Goal: Transaction & Acquisition: Purchase product/service

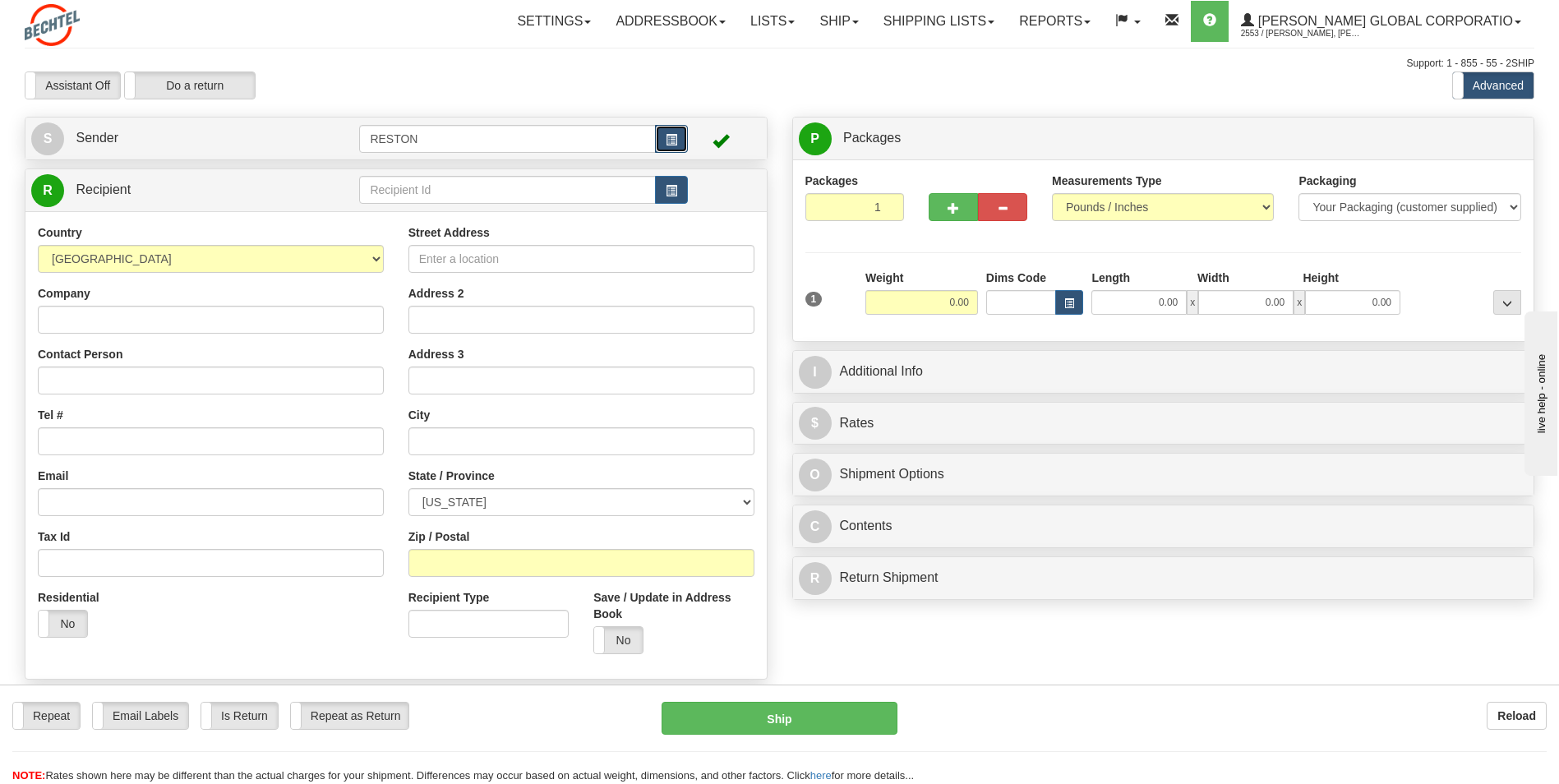
click at [683, 131] on button "button" at bounding box center [671, 138] width 33 height 28
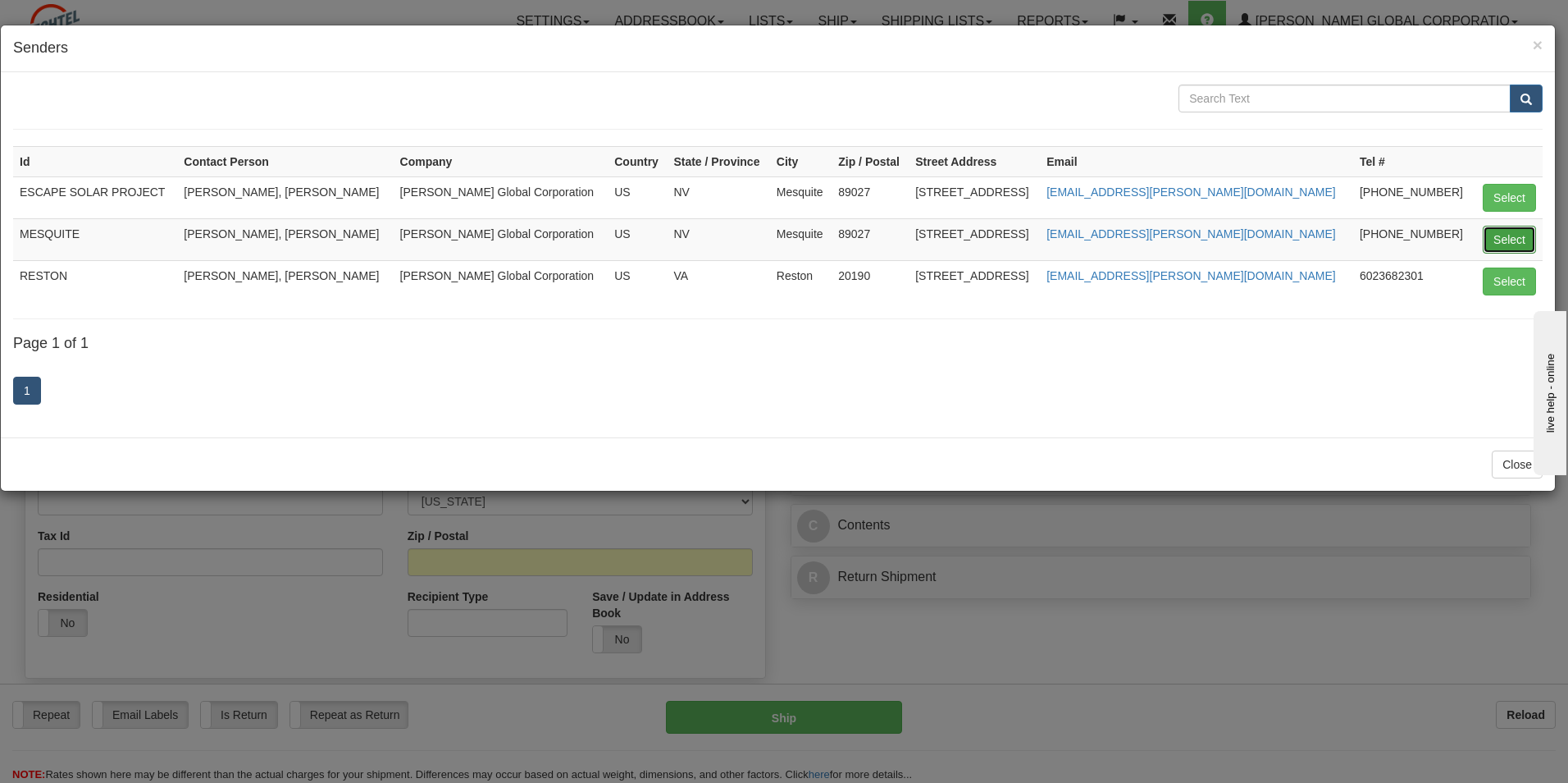
click at [1030, 238] on button "Select" at bounding box center [1509, 239] width 53 height 28
type input "MESQUITE"
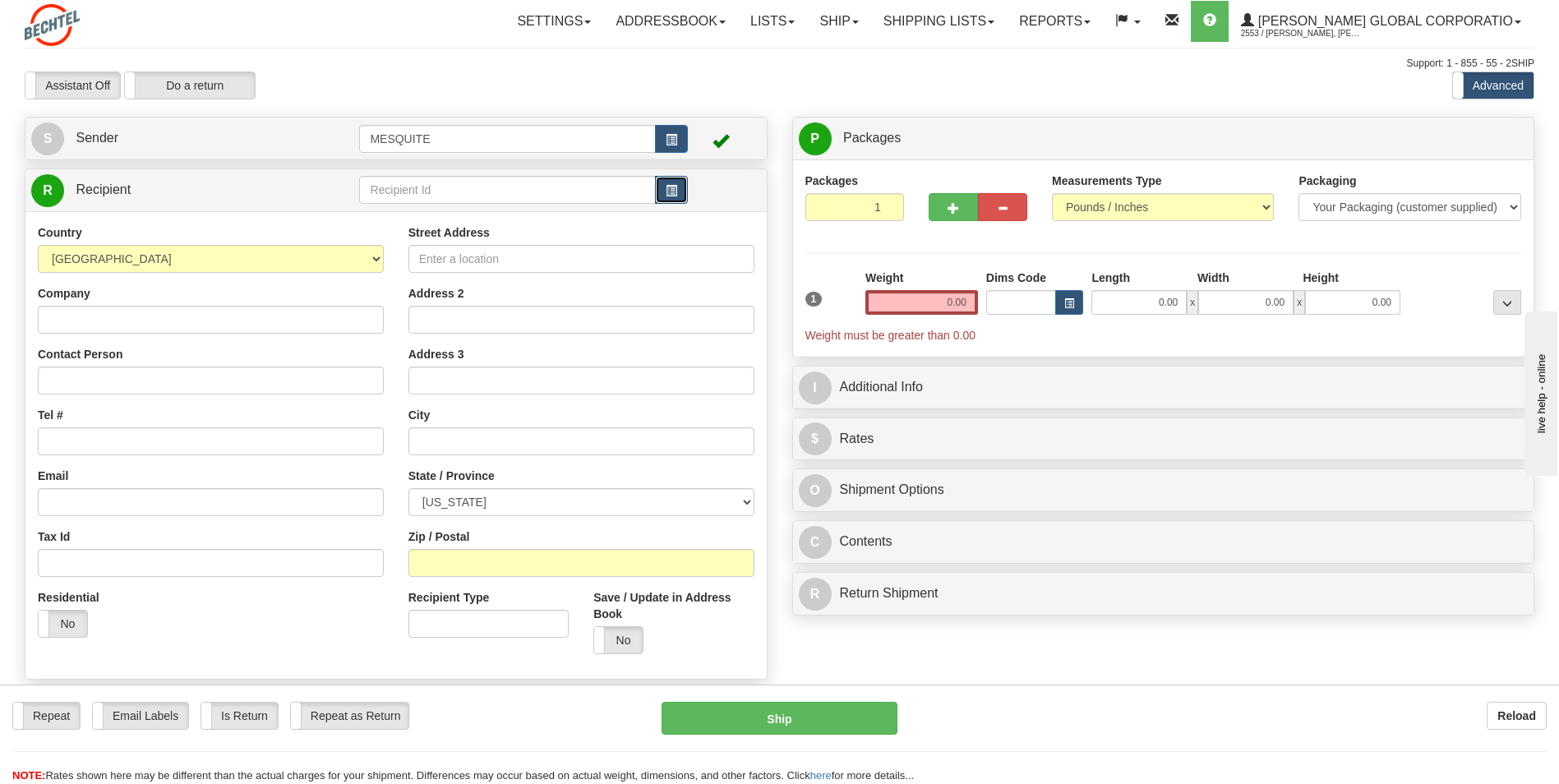
click at [673, 190] on span "button" at bounding box center [672, 191] width 12 height 11
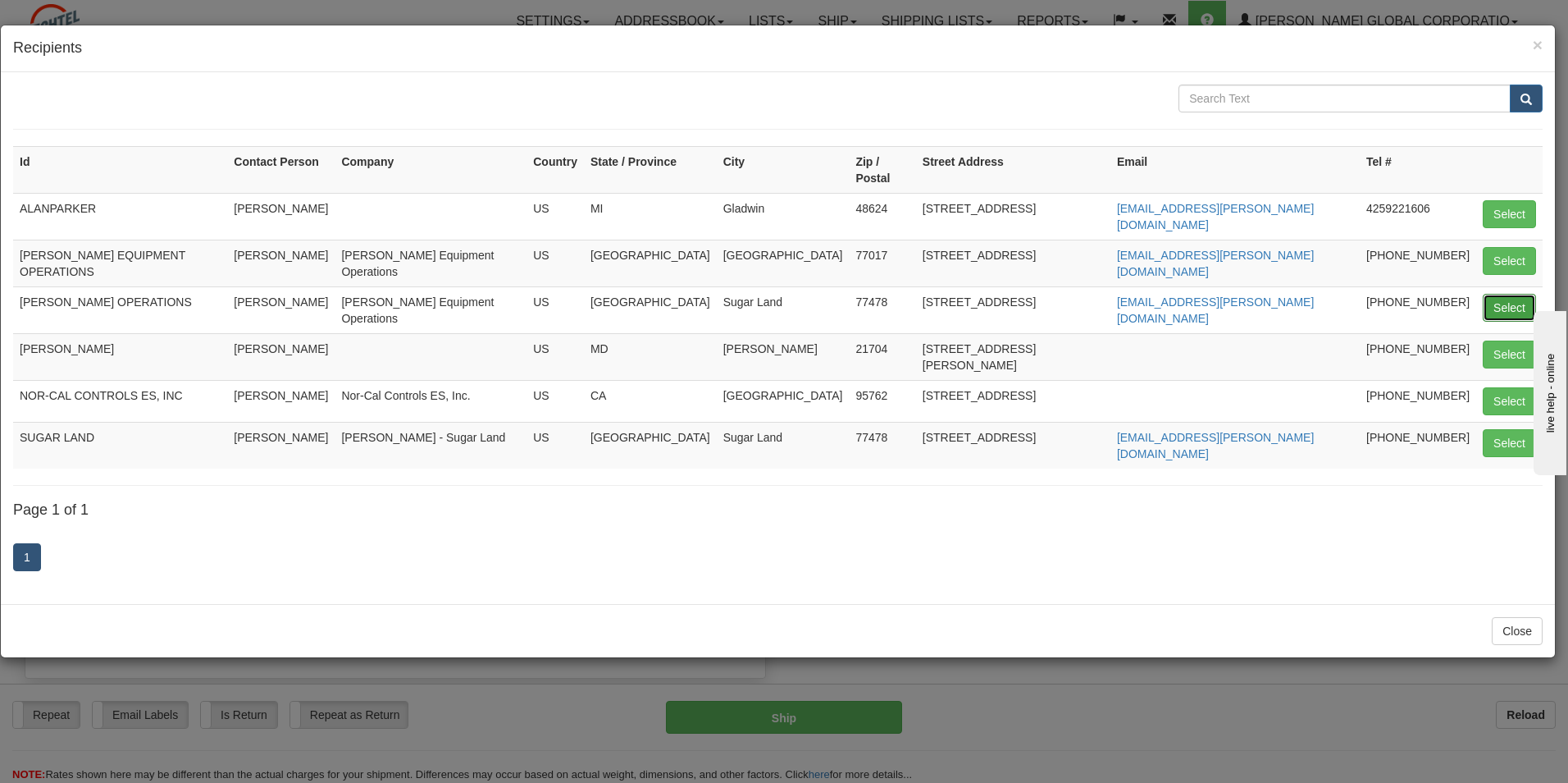
click at [1030, 293] on button "Select" at bounding box center [1509, 307] width 53 height 28
type input "[PERSON_NAME] OPERATIONS"
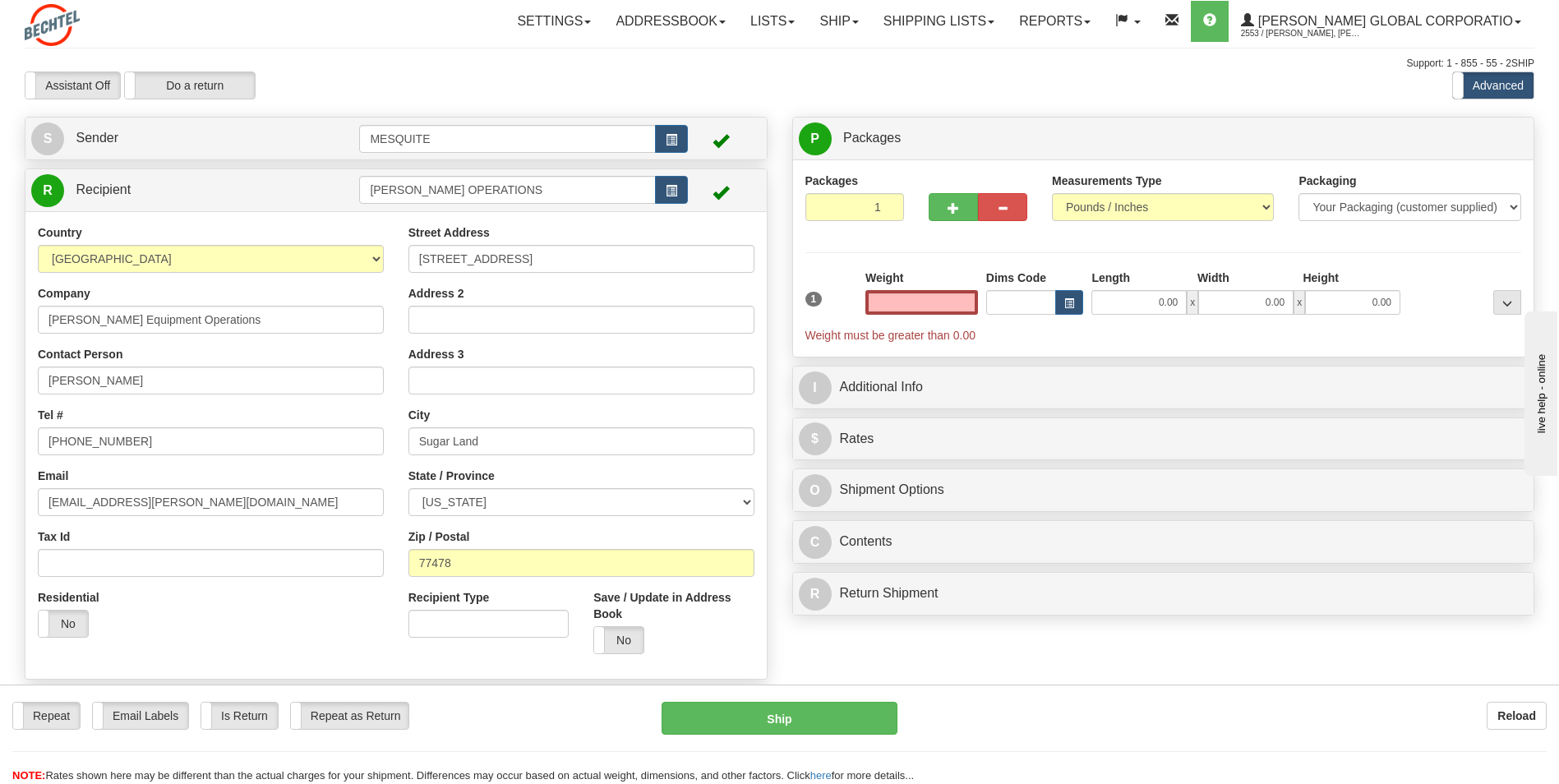
type input "0.00"
click at [945, 209] on button "button" at bounding box center [954, 207] width 49 height 28
type input "2"
click at [1033, 143] on span "Package Level" at bounding box center [1487, 139] width 65 height 12
radio input "true"
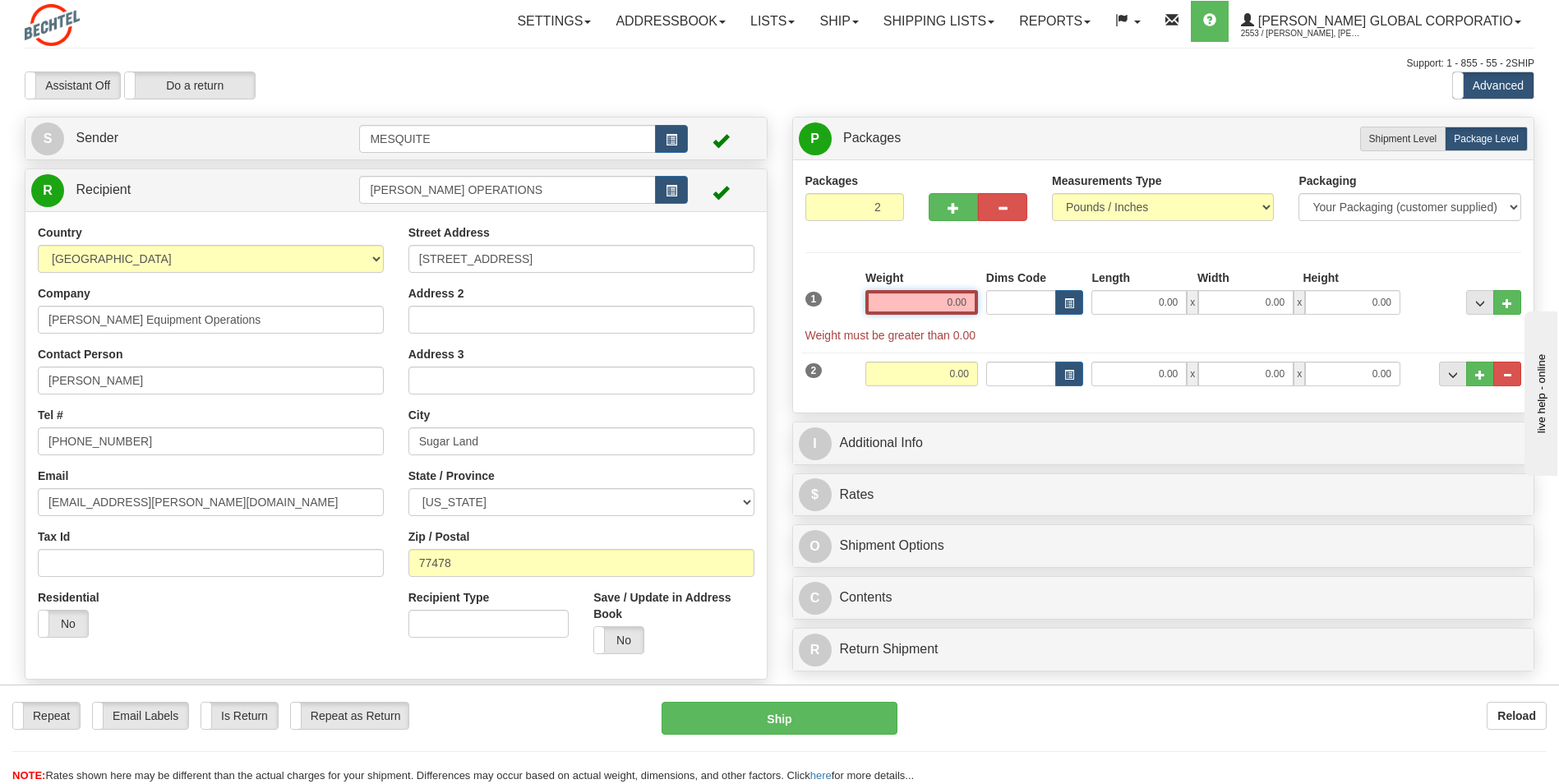
drag, startPoint x: 941, startPoint y: 299, endPoint x: 998, endPoint y: 303, distance: 57.1
click at [998, 303] on div "1 Weight 0.00 Dims Code 0.00" at bounding box center [1163, 306] width 725 height 74
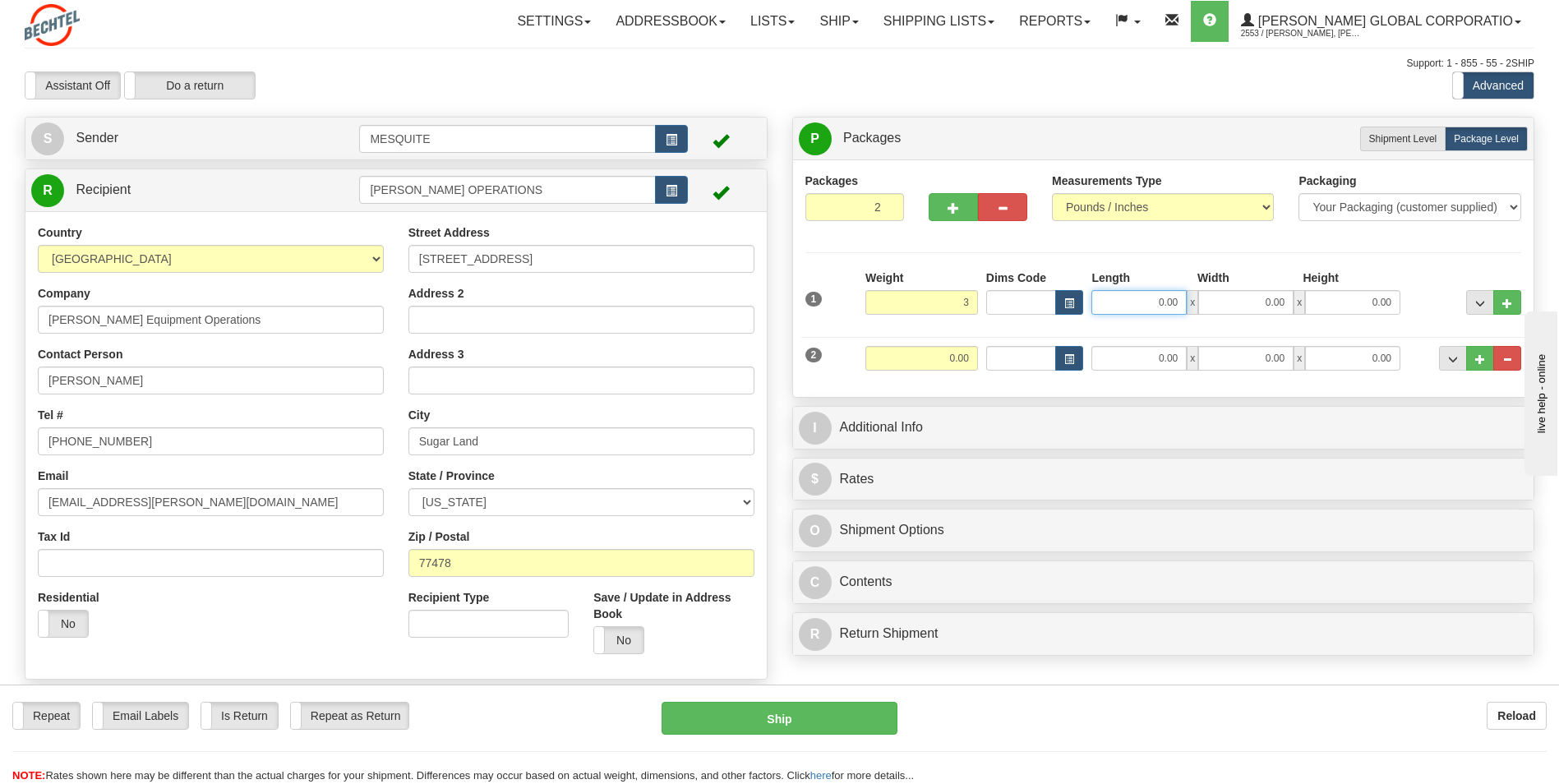
type input "3.00"
click at [1033, 297] on input "0.00" at bounding box center [1139, 302] width 95 height 25
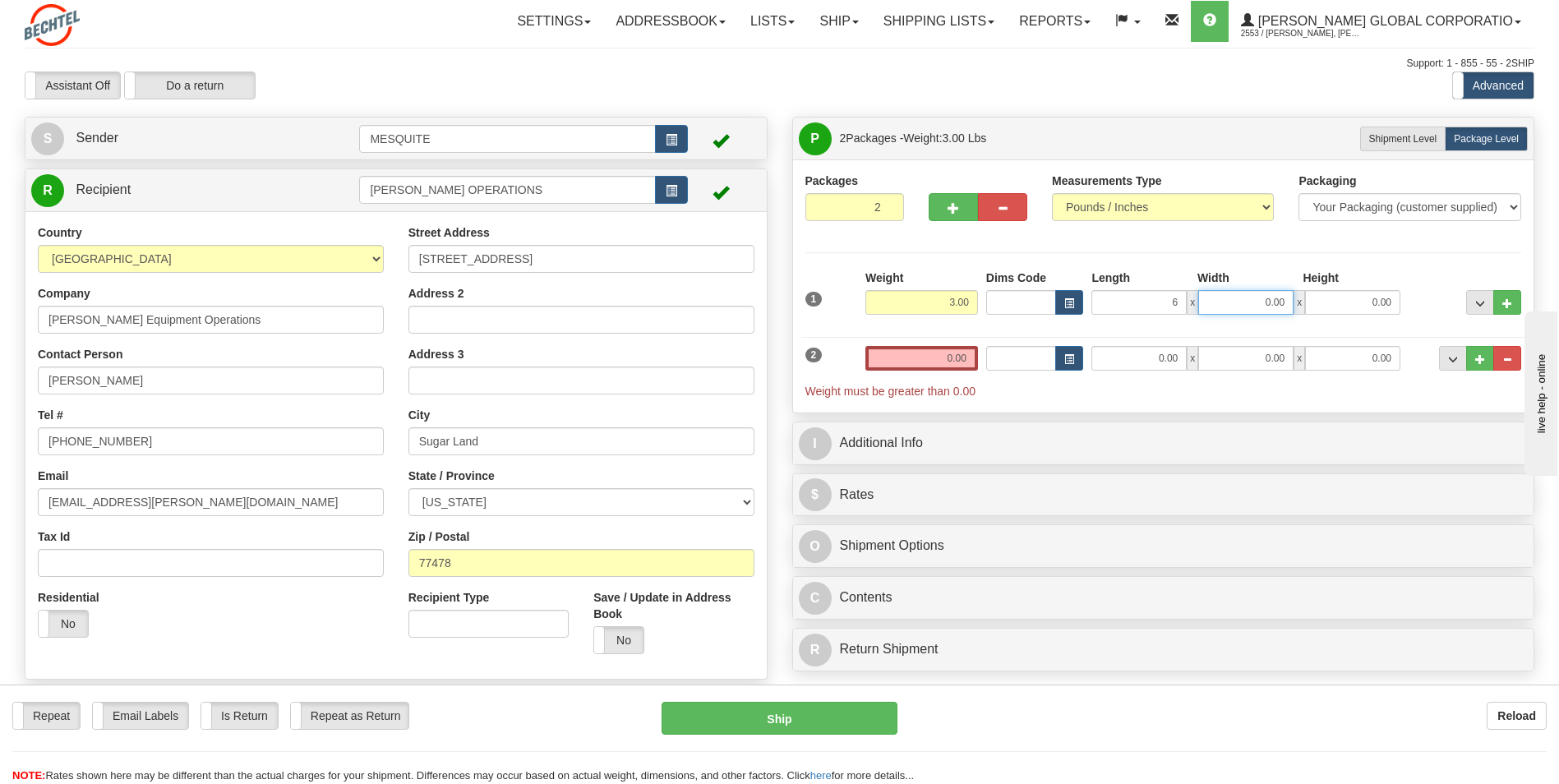
type input "6.00"
click at [1033, 300] on input "0.00" at bounding box center [1245, 302] width 95 height 25
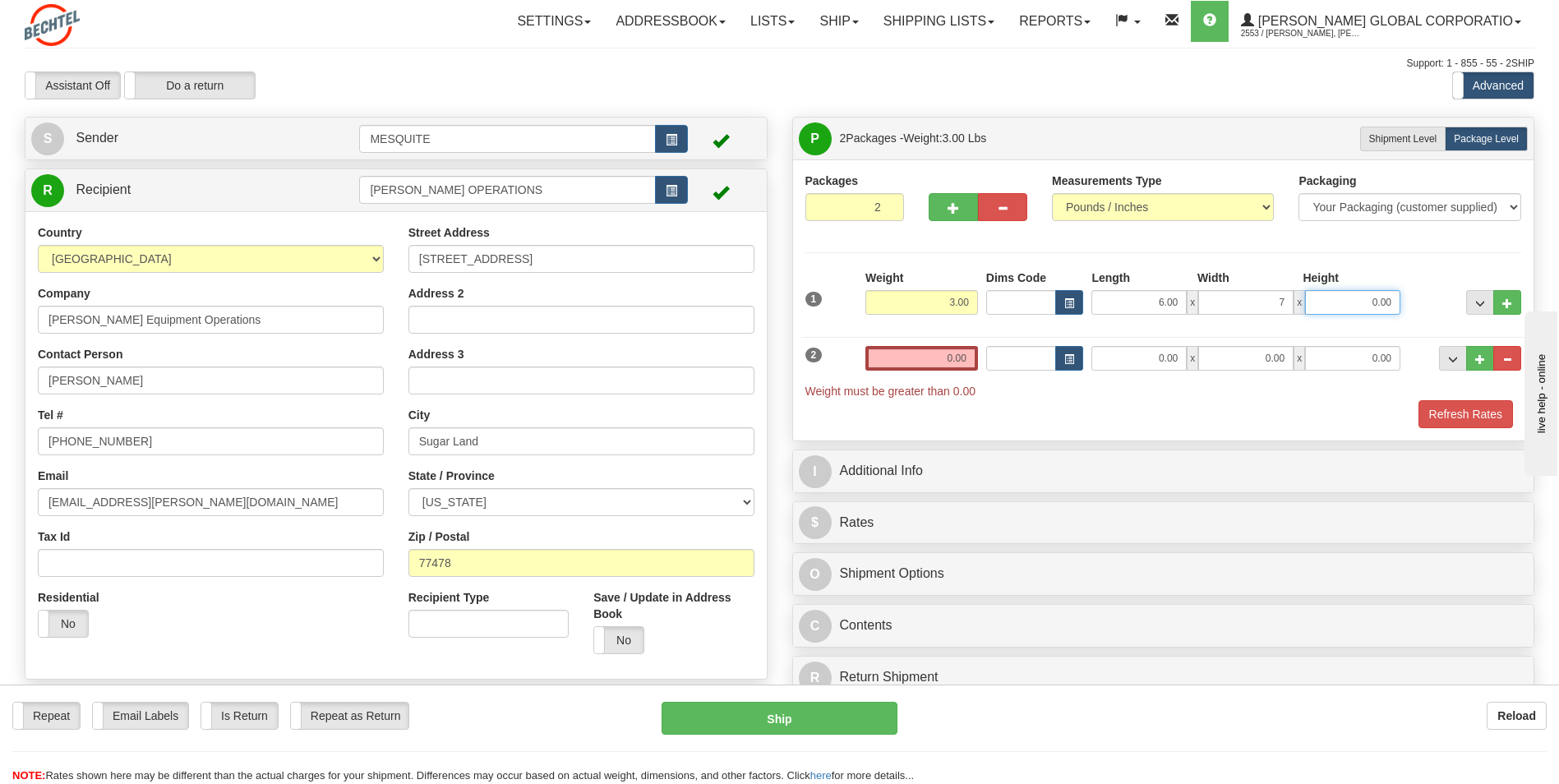
type input "7.00"
click at [1033, 297] on input "0.00" at bounding box center [1352, 302] width 95 height 25
type input "12.00"
drag, startPoint x: 919, startPoint y: 347, endPoint x: 1005, endPoint y: 359, distance: 86.8
click at [1005, 359] on div "2 Weight 0.00 Dims Code Length Width Height" at bounding box center [1163, 363] width 725 height 70
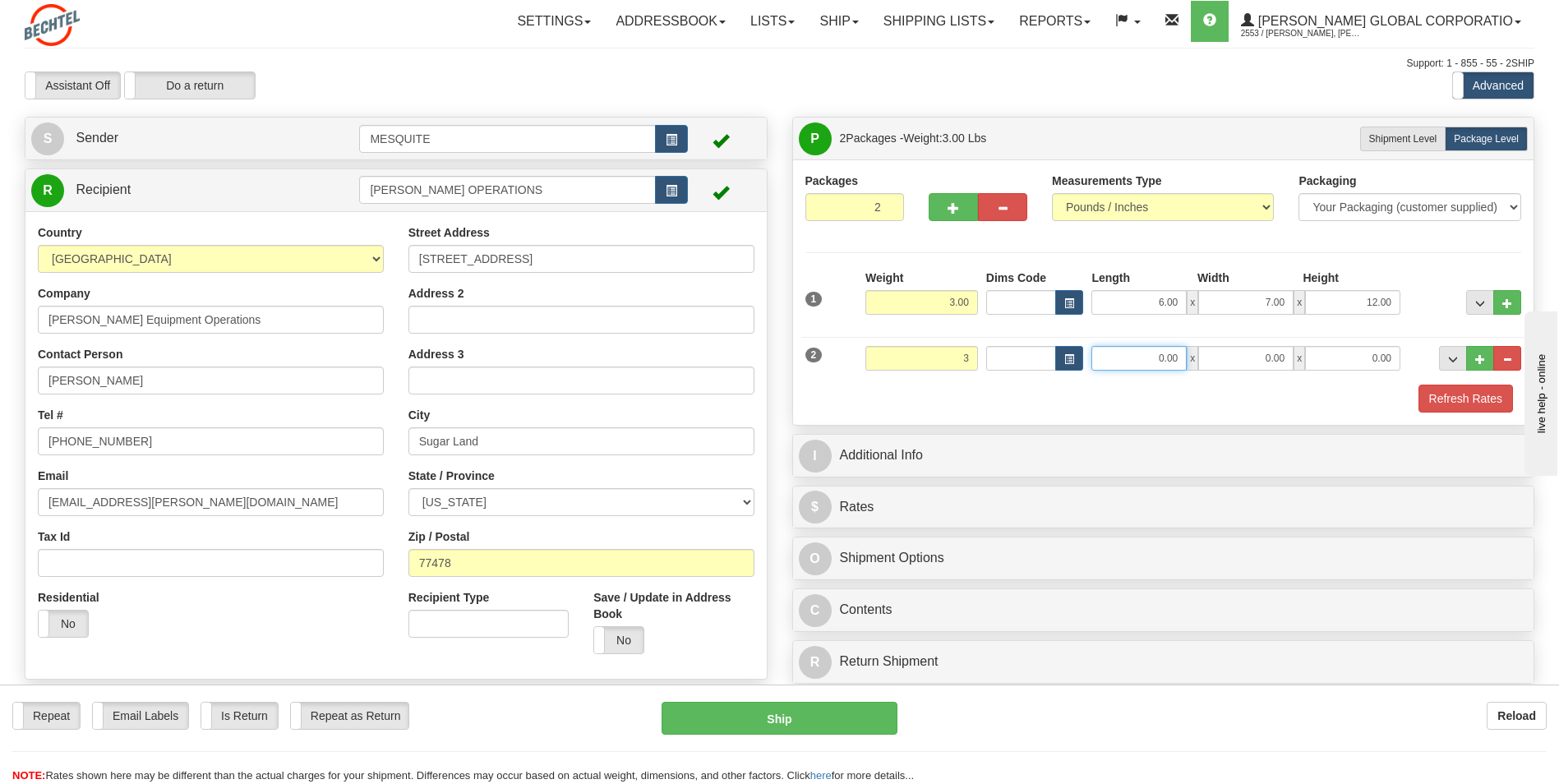
type input "3.00"
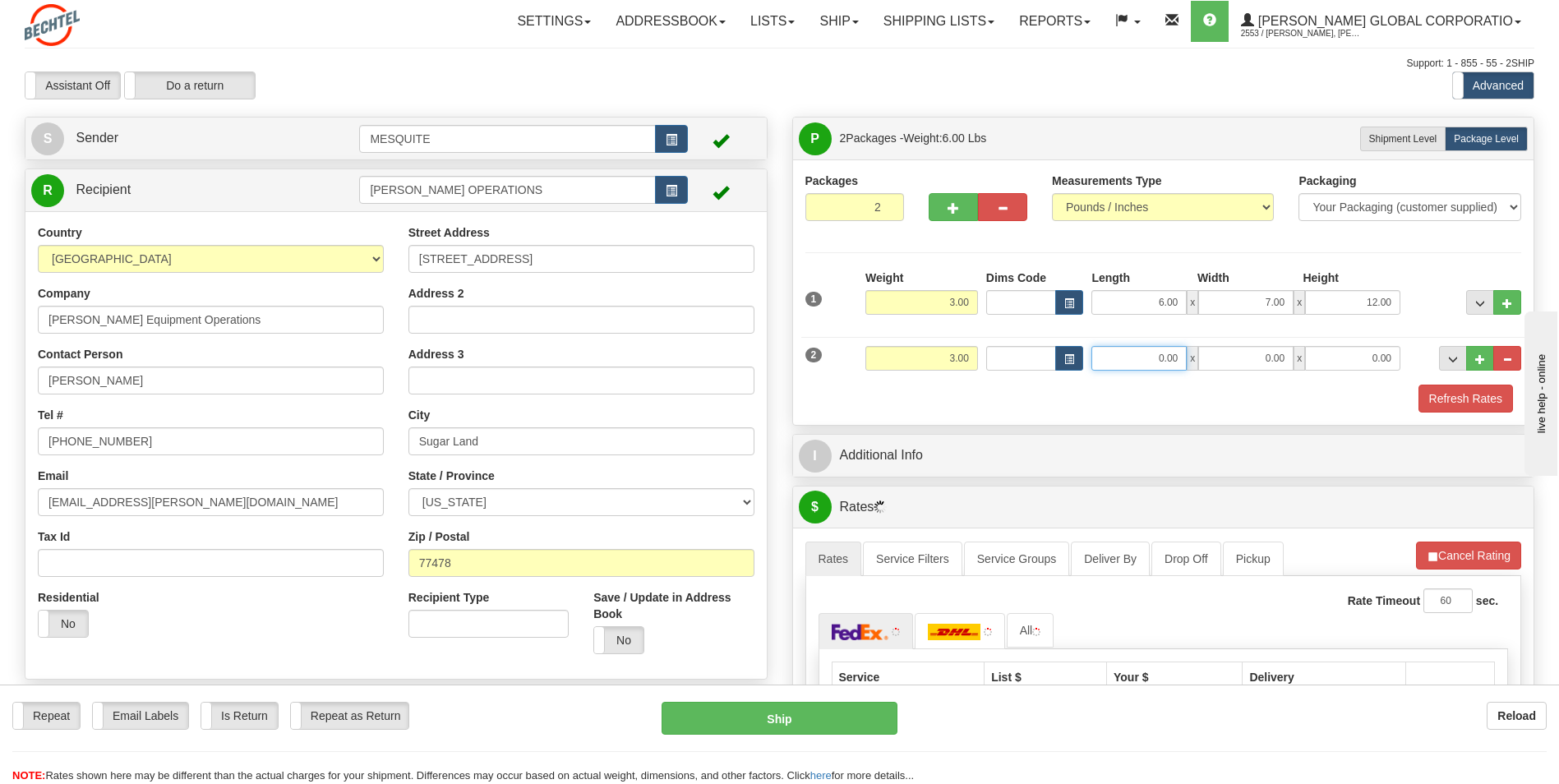
drag, startPoint x: 1149, startPoint y: 361, endPoint x: 1199, endPoint y: 345, distance: 52.5
click at [1033, 346] on div "0.00 x 0.00 x 0.00" at bounding box center [1245, 358] width 309 height 25
type input "6.00"
click at [1033, 359] on input "0.00" at bounding box center [1245, 358] width 95 height 25
type input "7.00"
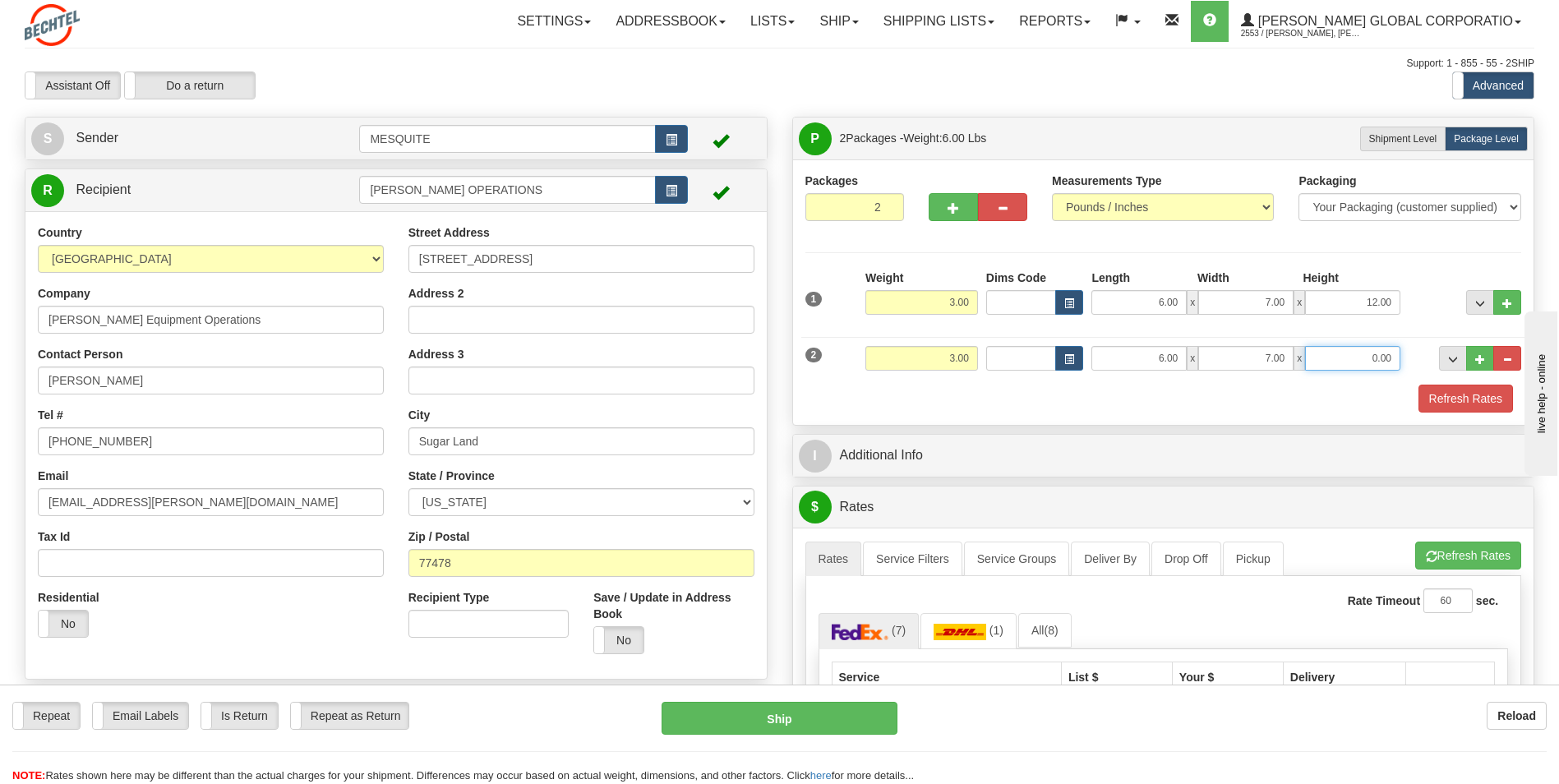
drag, startPoint x: 1359, startPoint y: 359, endPoint x: 1399, endPoint y: 358, distance: 40.0
click at [1033, 358] on input "0.00" at bounding box center [1352, 358] width 95 height 25
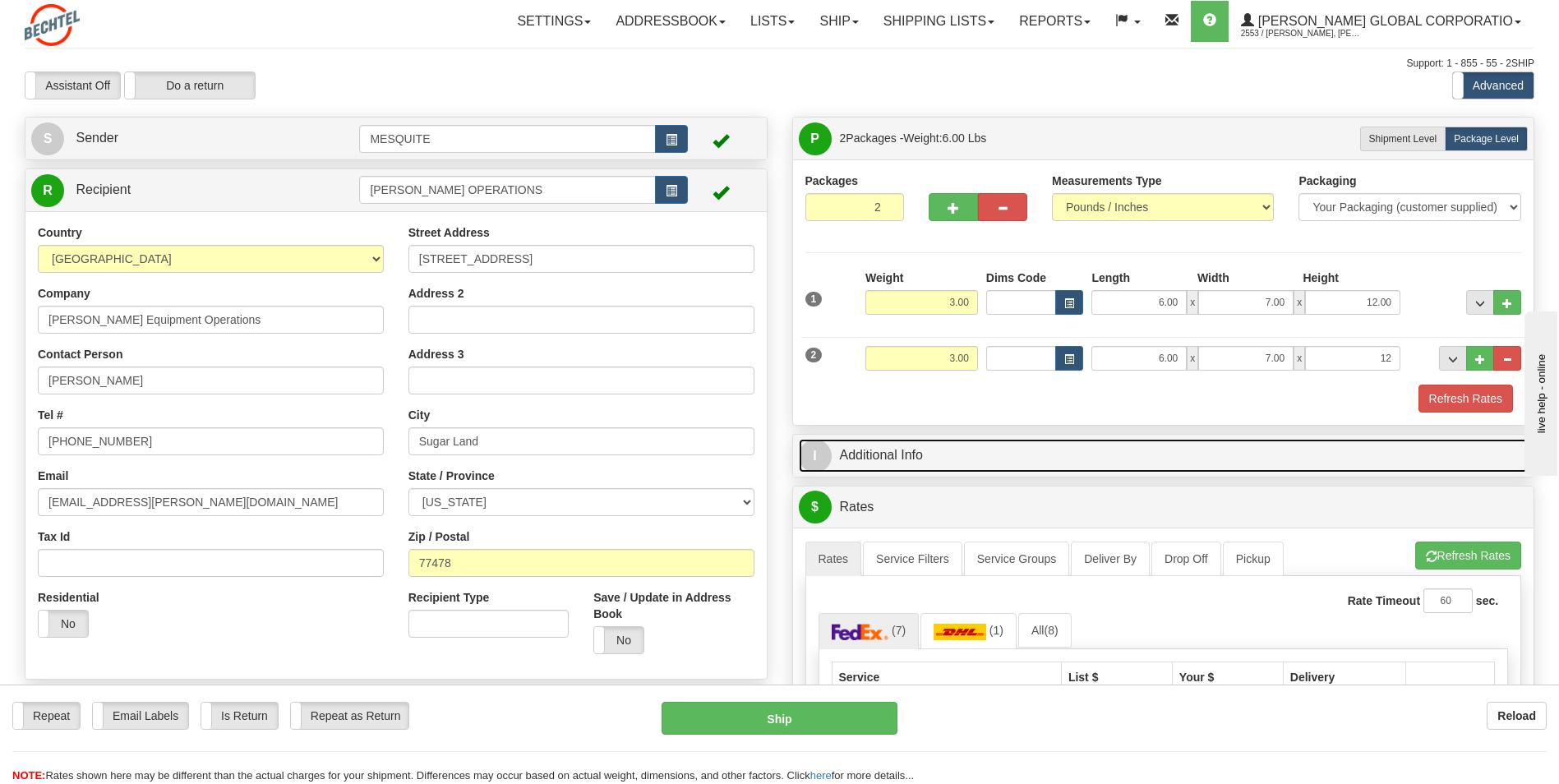
type input "12.00"
click at [834, 450] on link "I Additional Info" at bounding box center [1164, 456] width 730 height 34
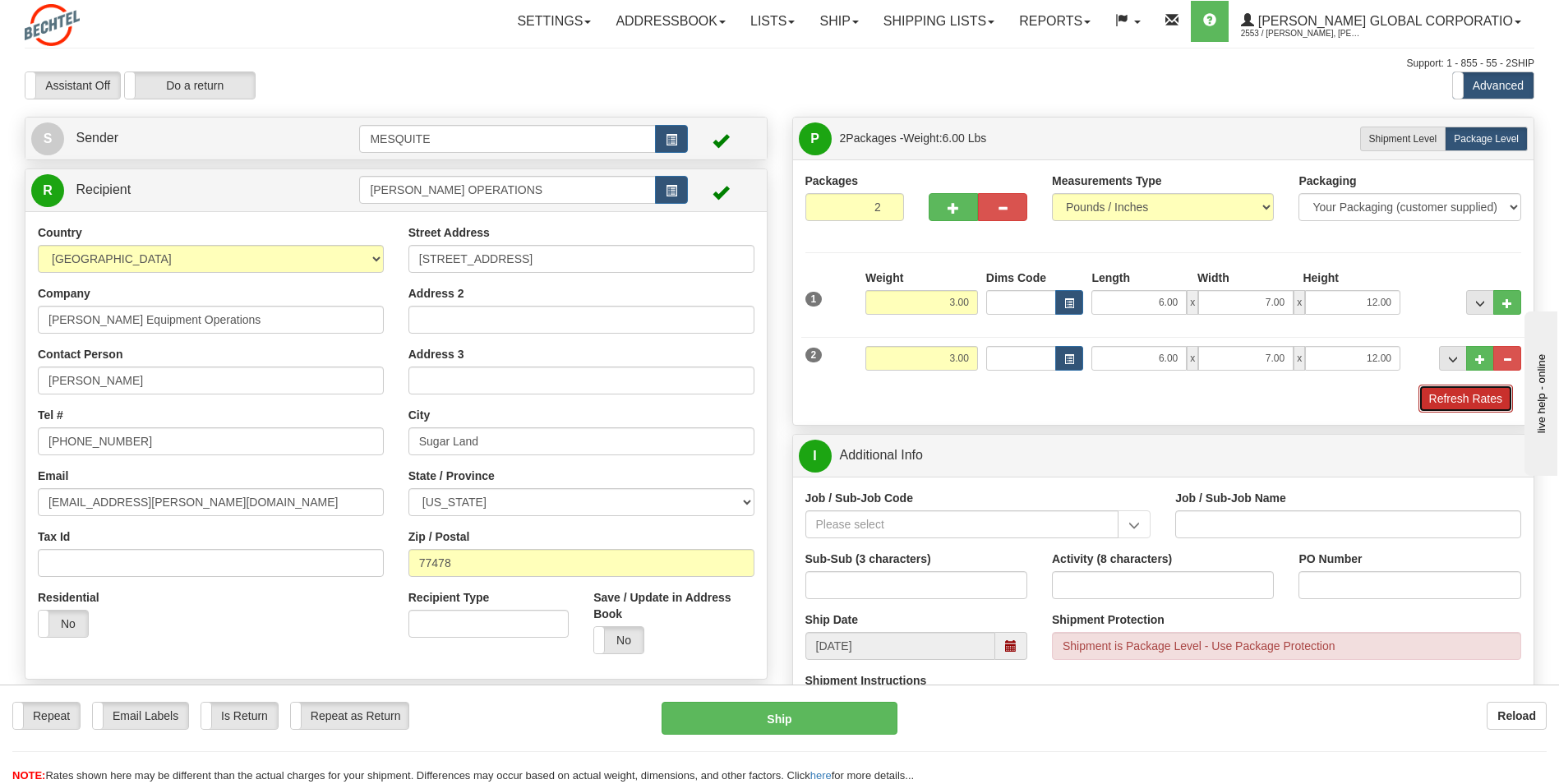
click at [1033, 397] on button "Refresh Rates" at bounding box center [1466, 398] width 95 height 28
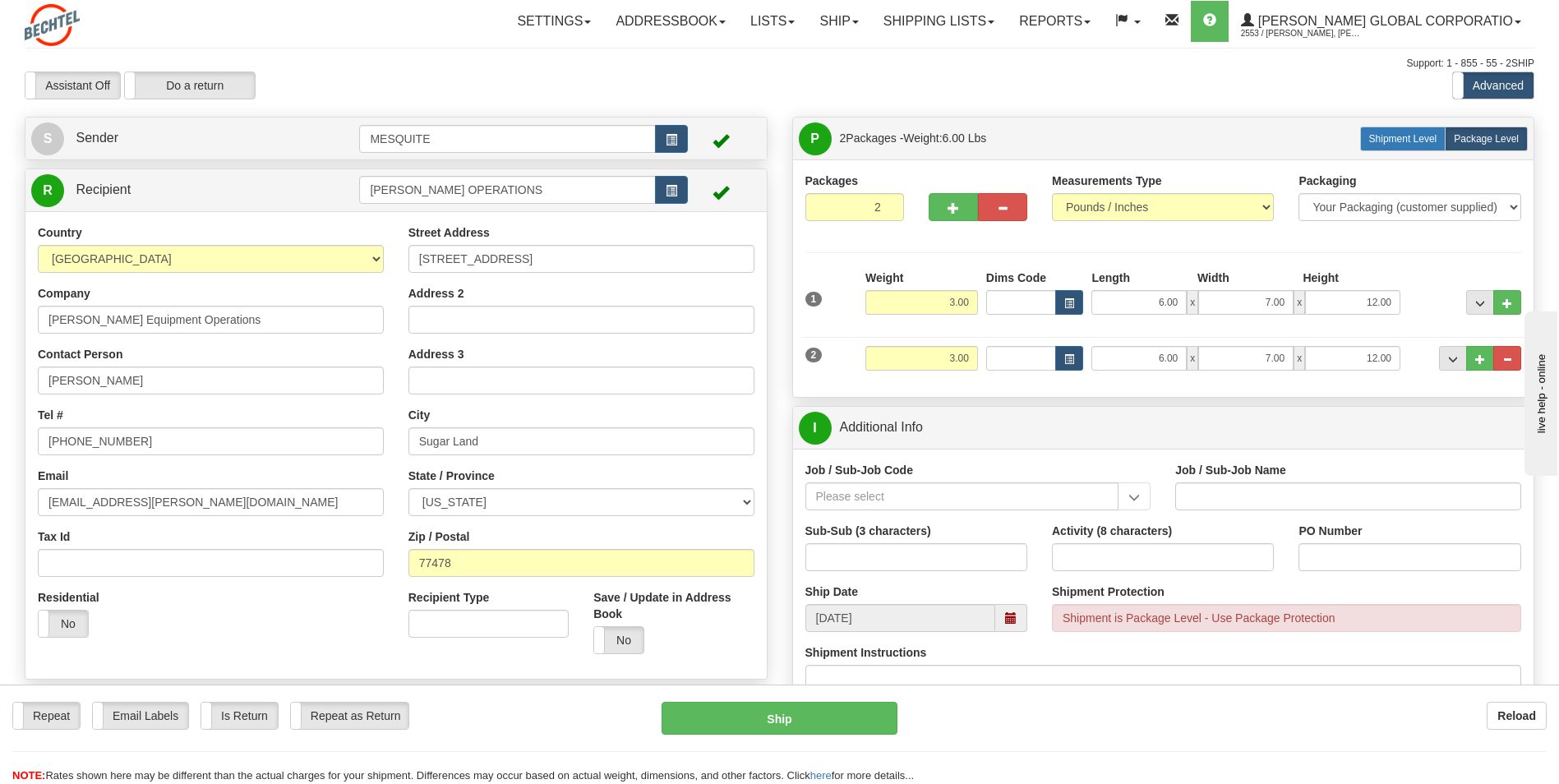
click at [1033, 138] on span "Shipment Level" at bounding box center [1403, 139] width 68 height 12
radio input "true"
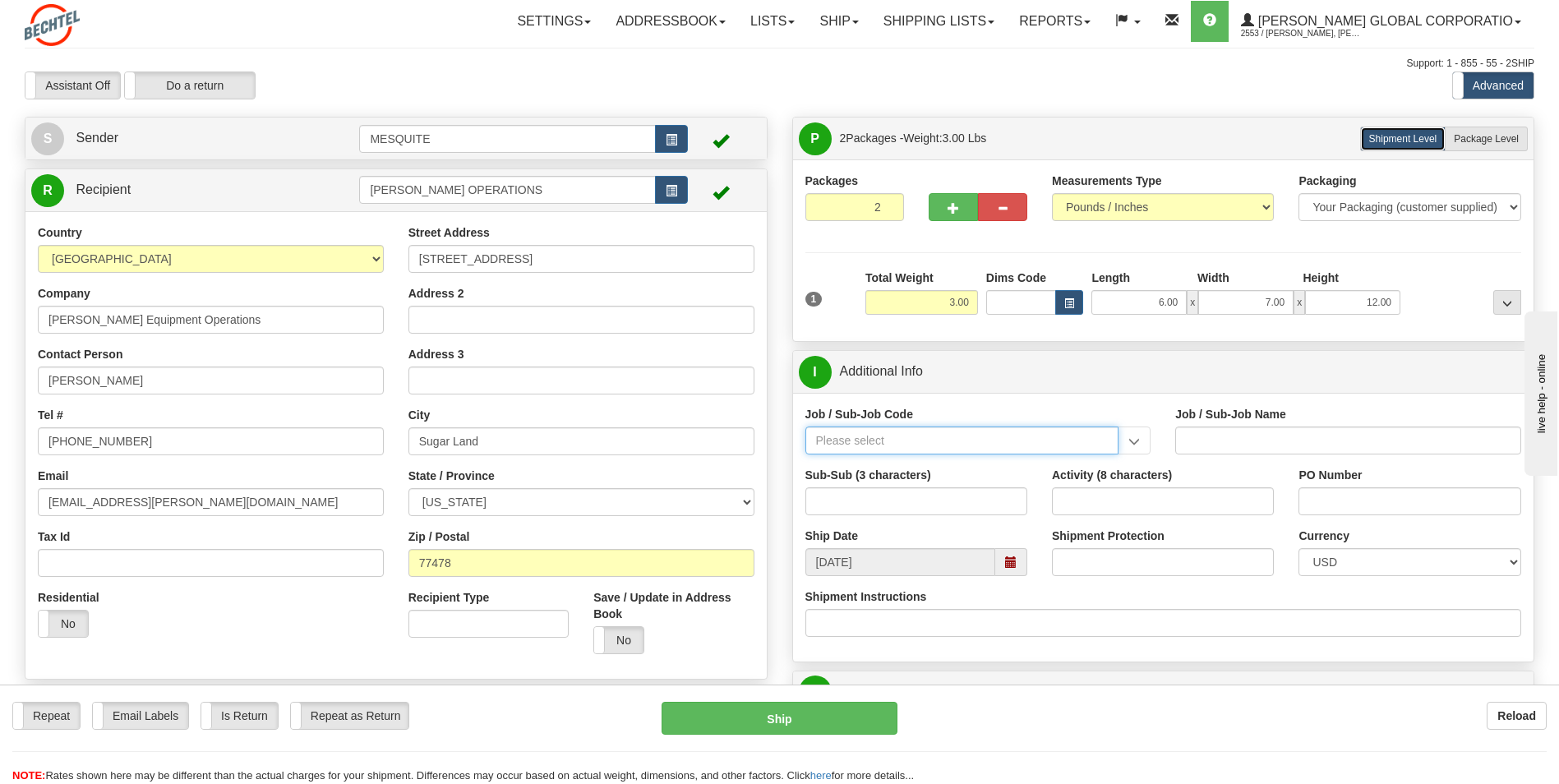
click at [945, 429] on input "Job / Sub-Job Code" at bounding box center [962, 440] width 314 height 28
type input "2"
click at [934, 435] on input "Job / Sub-Job Code" at bounding box center [962, 440] width 314 height 28
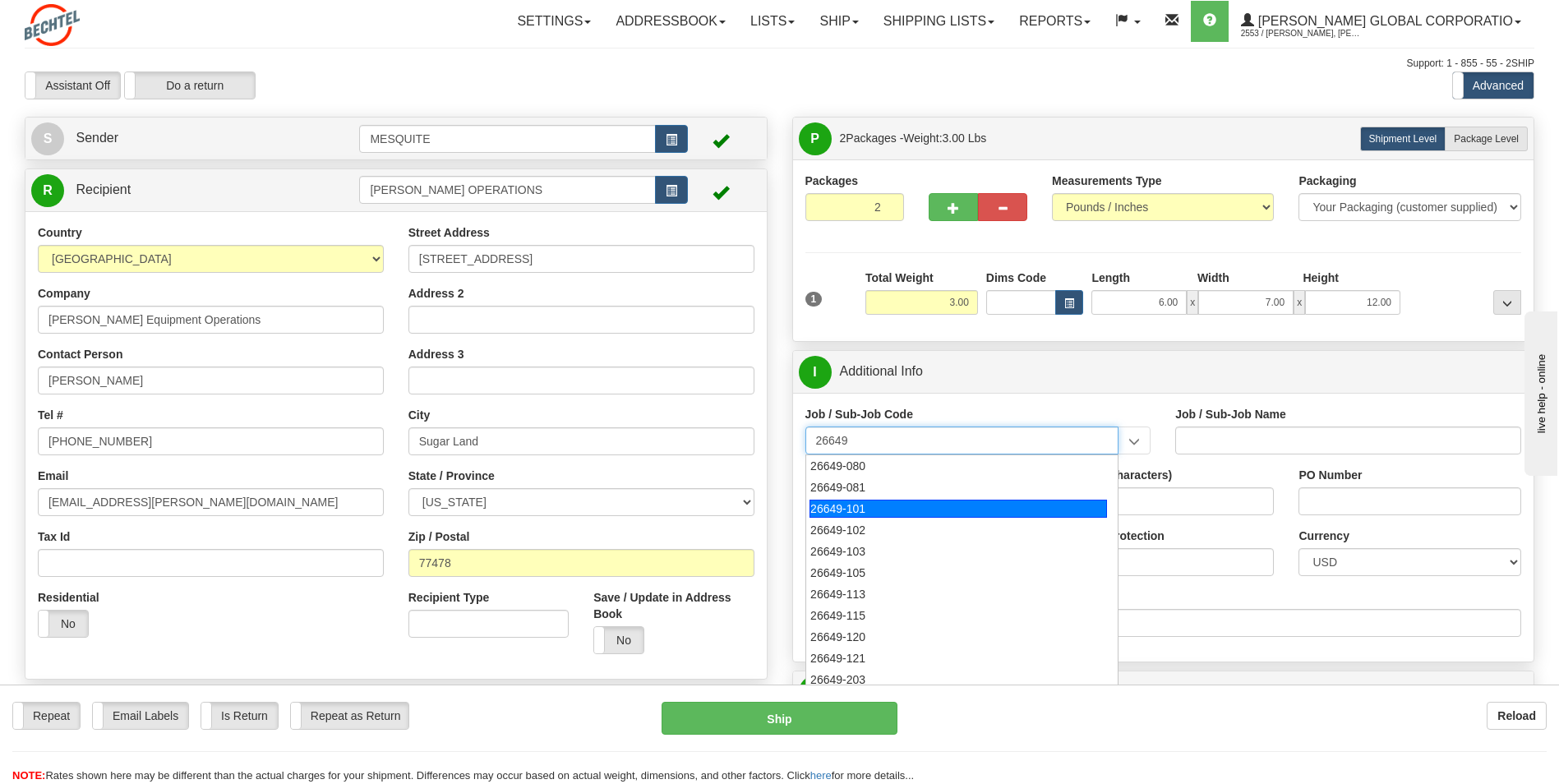
click at [933, 487] on div "26649-101" at bounding box center [958, 508] width 298 height 18
type input "26649-101"
type input "ESCAPE SOLAR PROJECT - RFS1 - 30% DESIGN AND LONG"
type input "26649-101"
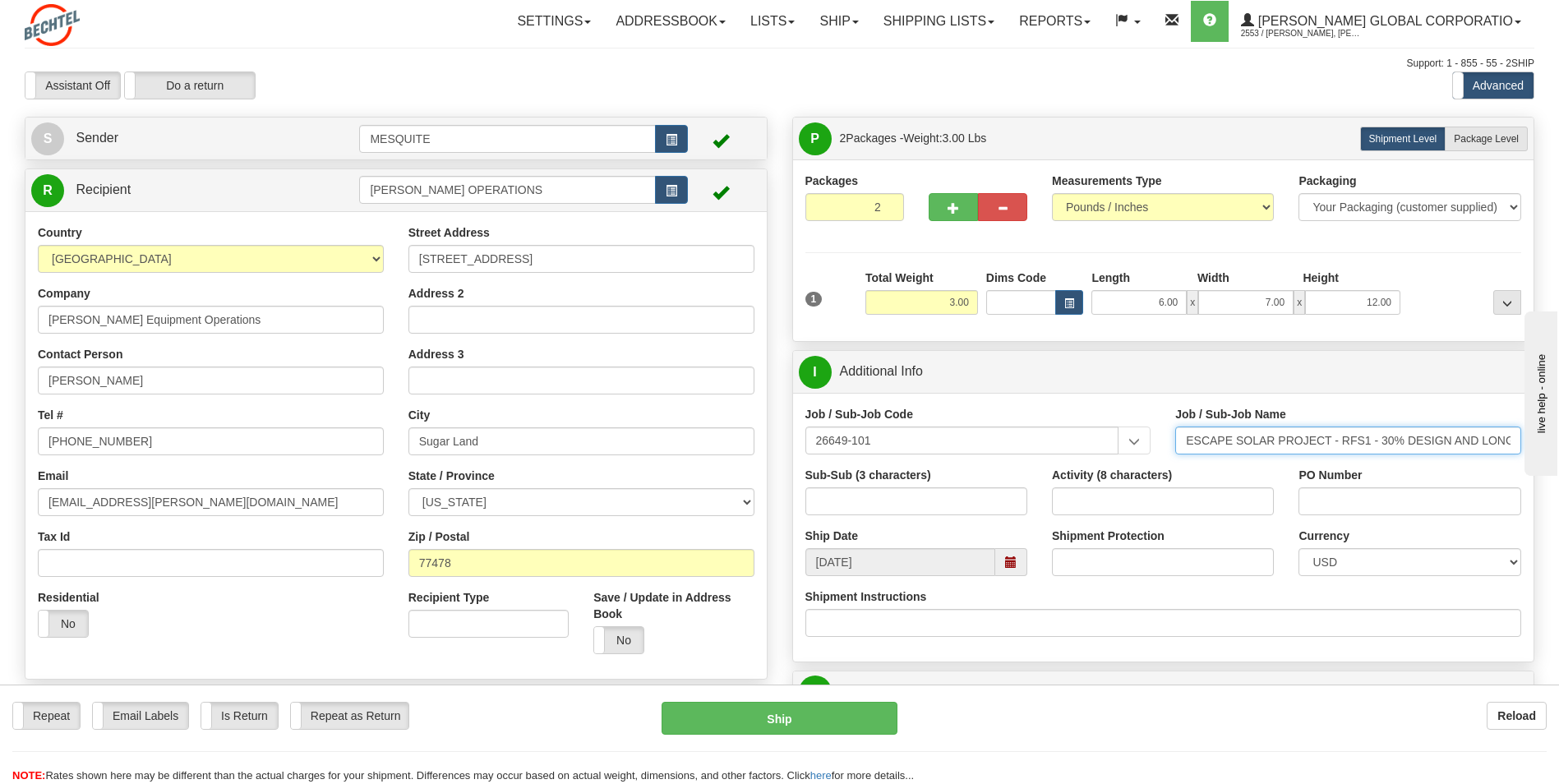
click at [1033, 439] on input "ESCAPE SOLAR PROJECT - RFS1 - 30% DESIGN AND LONG" at bounding box center [1348, 440] width 346 height 28
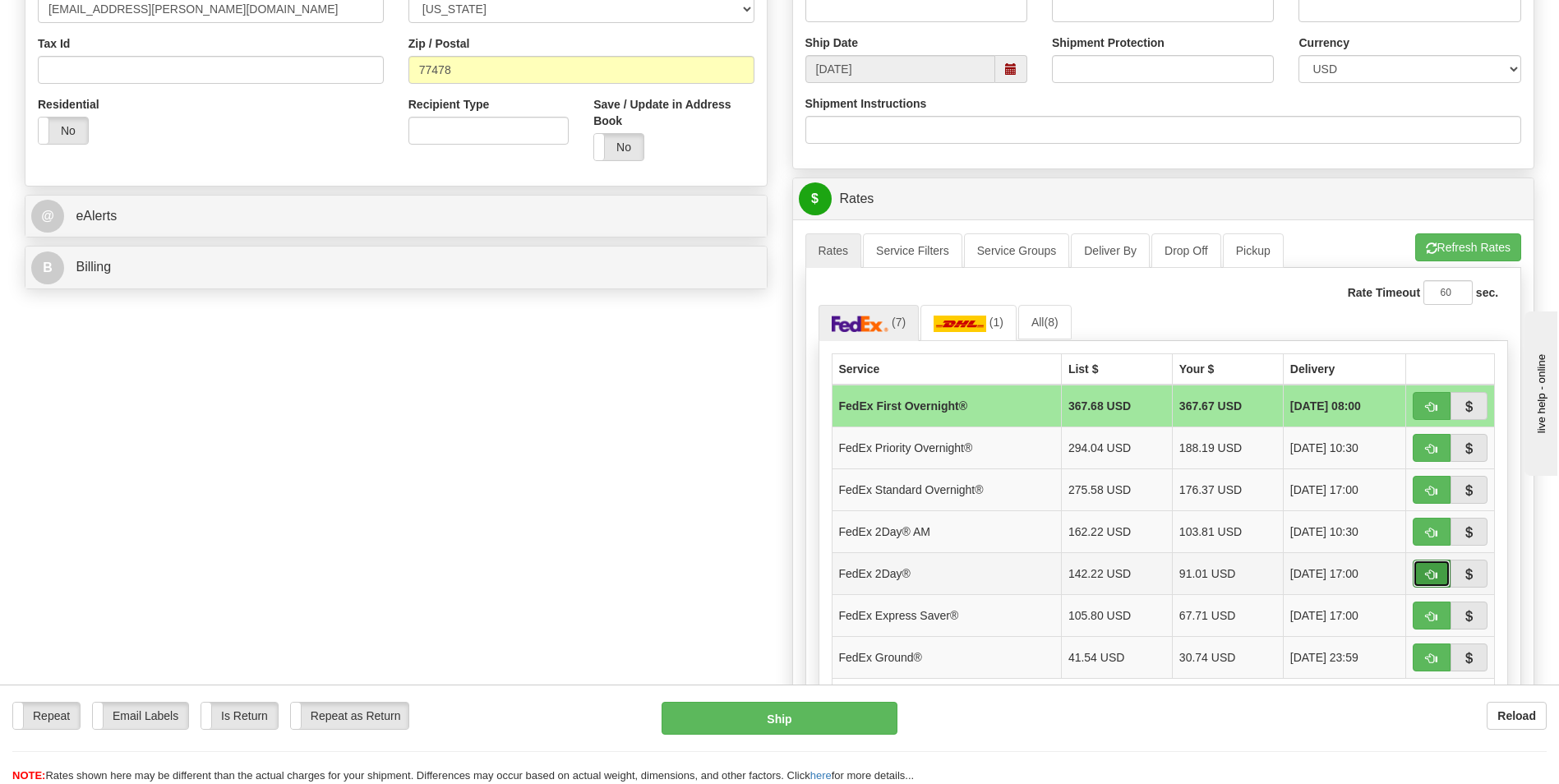
click at [1033, 487] on span "button" at bounding box center [1432, 574] width 12 height 11
type input "03"
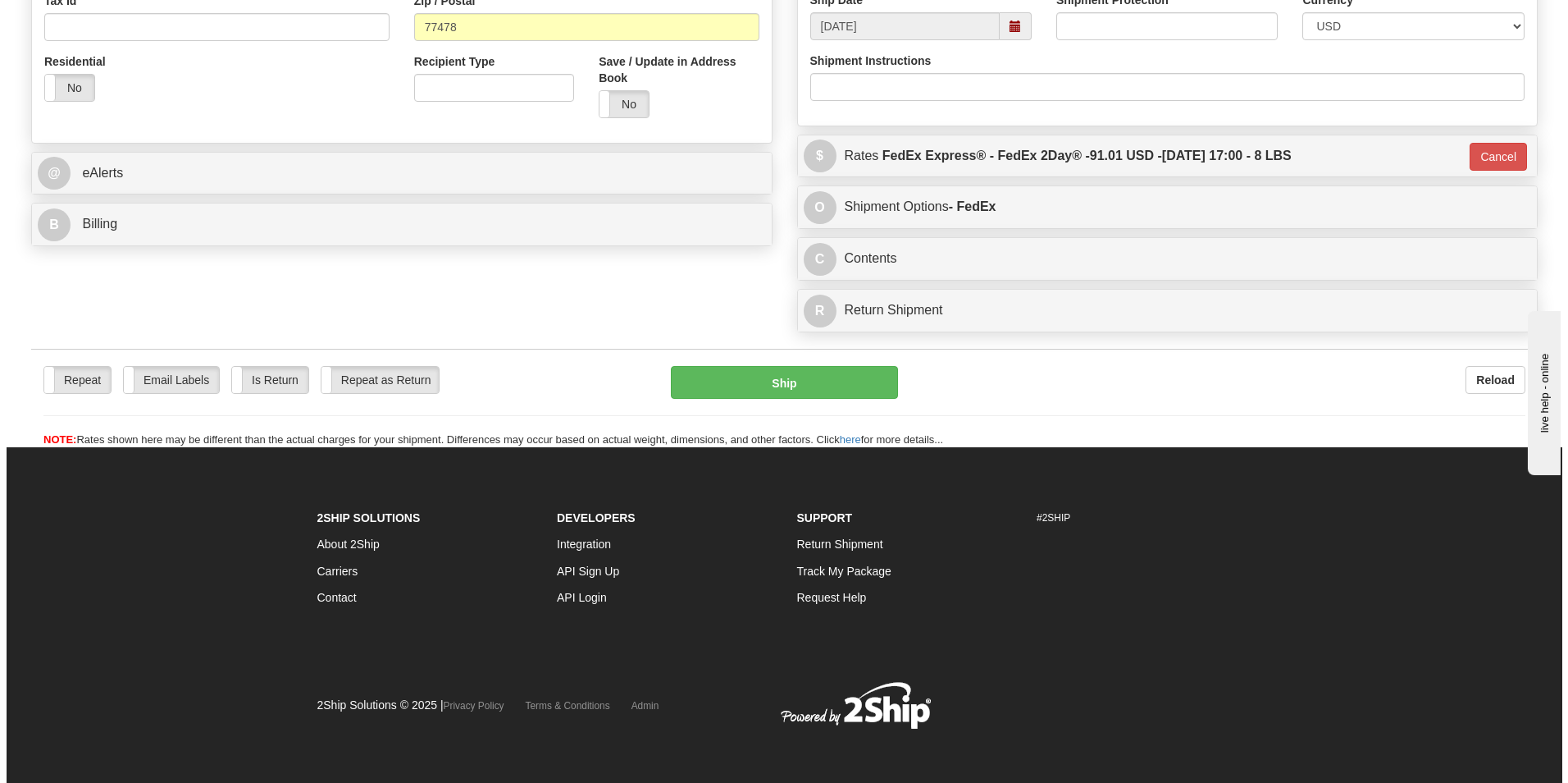
scroll to position [540, 0]
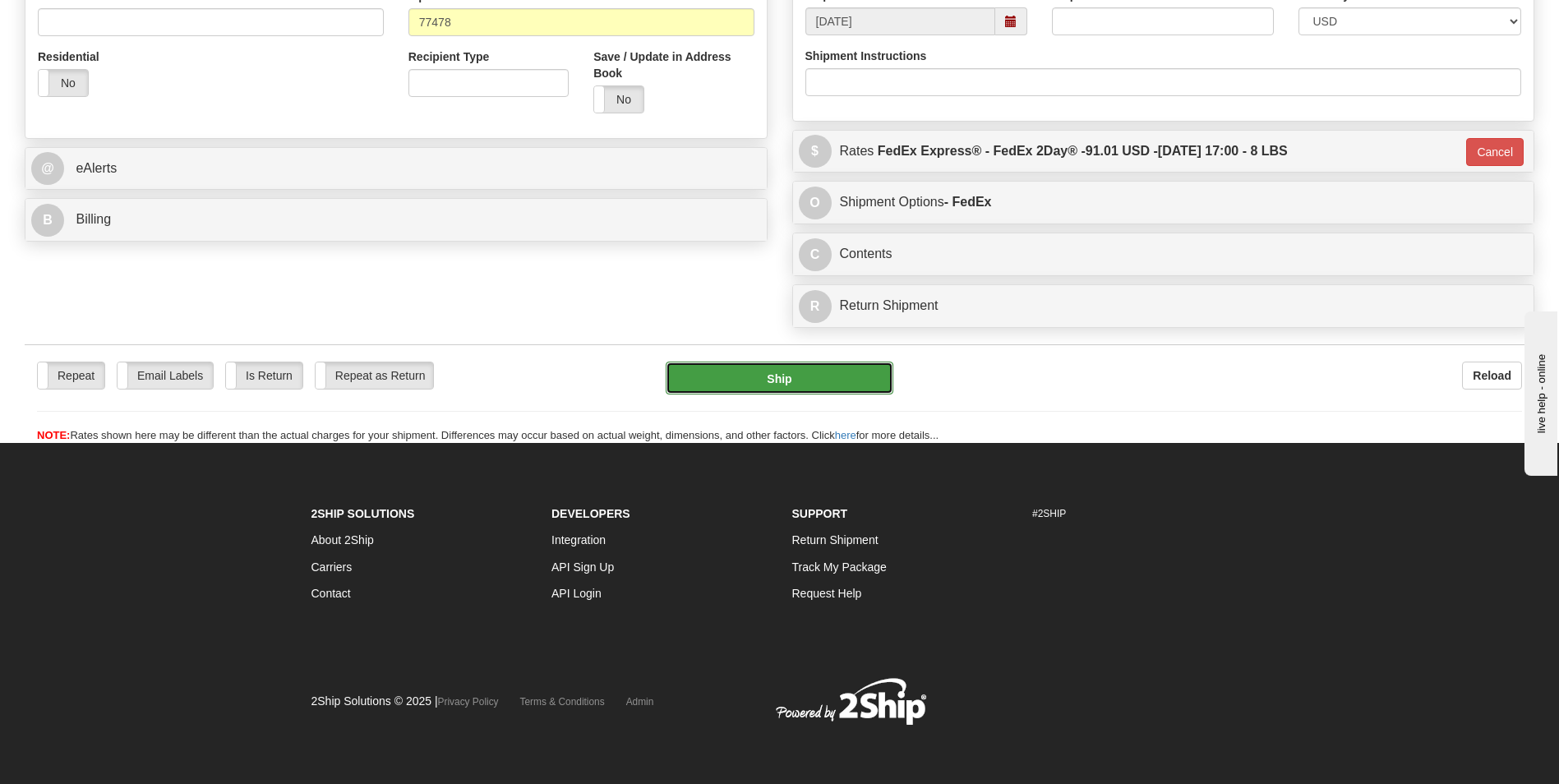
click at [780, 380] on button "Ship" at bounding box center [779, 378] width 227 height 33
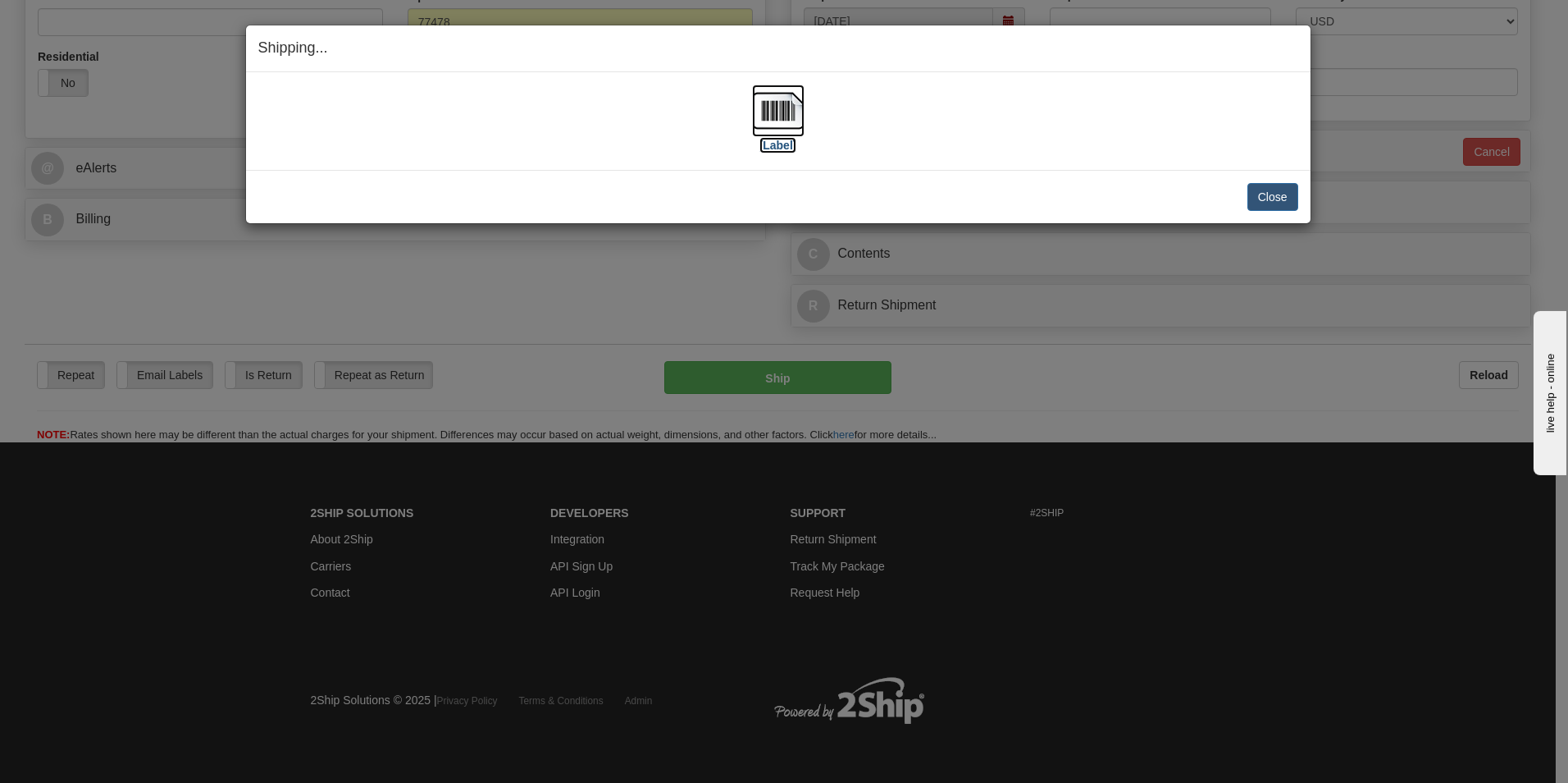
click at [778, 98] on img at bounding box center [778, 111] width 52 height 52
